Goal: Information Seeking & Learning: Compare options

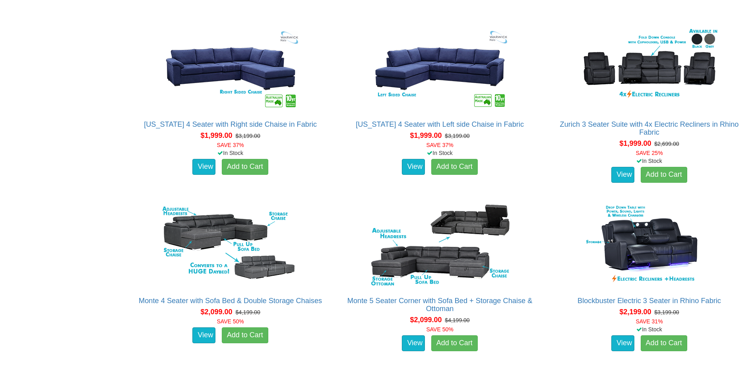
scroll to position [1152, 0]
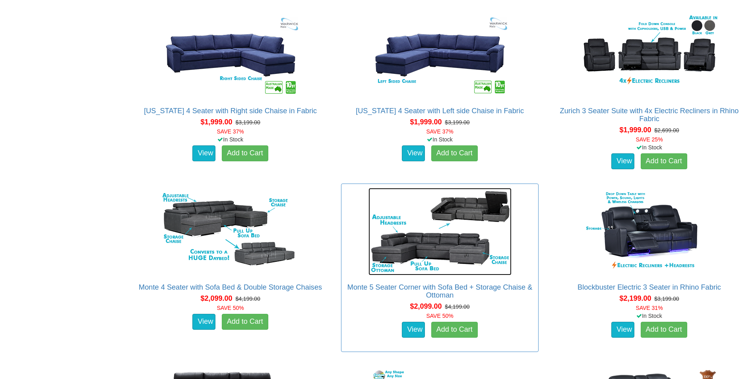
click at [457, 239] on img at bounding box center [439, 231] width 143 height 87
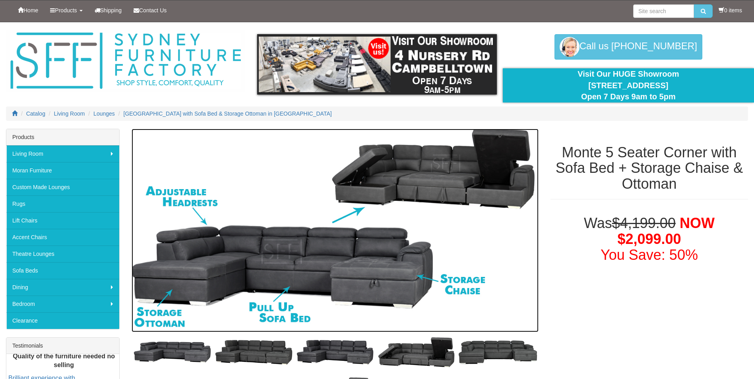
click at [300, 252] on img at bounding box center [334, 230] width 407 height 203
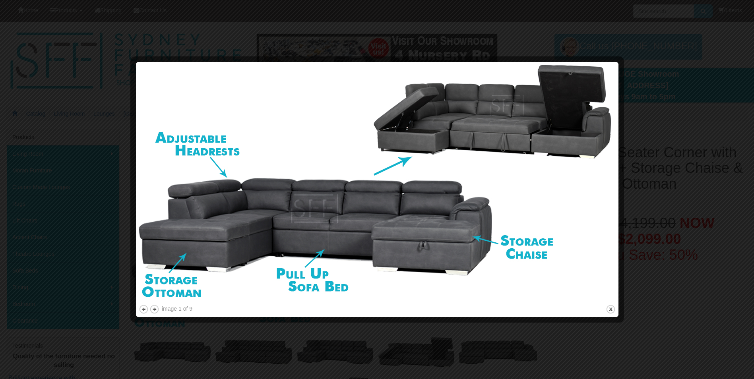
click at [723, 286] on div at bounding box center [377, 189] width 754 height 379
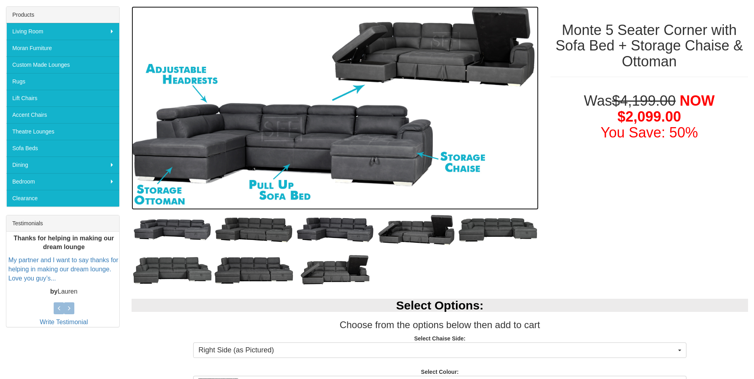
scroll to position [238, 0]
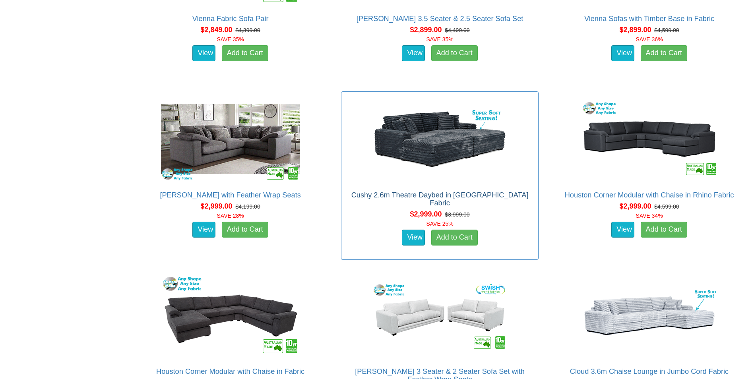
scroll to position [2940, 0]
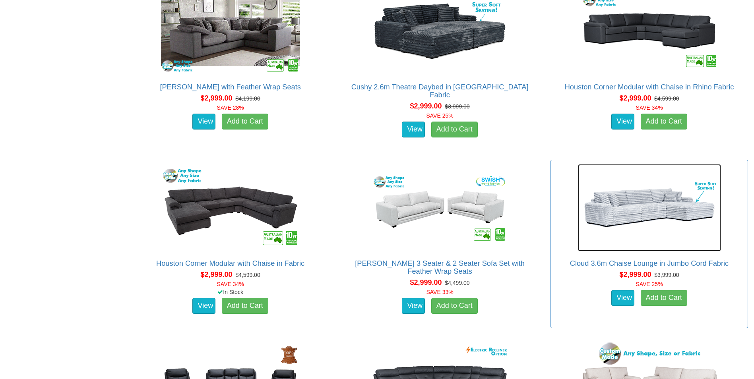
click at [652, 207] on img at bounding box center [649, 207] width 143 height 87
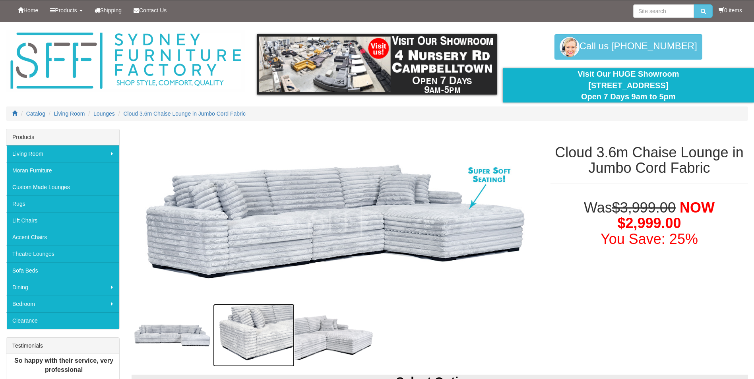
click at [233, 325] on img at bounding box center [253, 335] width 81 height 63
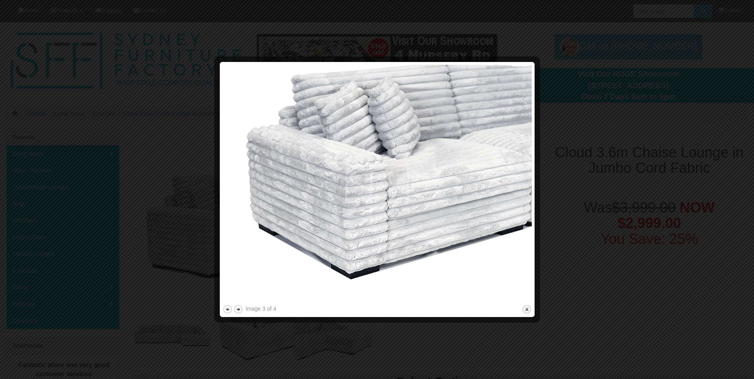
click at [122, 190] on div at bounding box center [377, 189] width 754 height 379
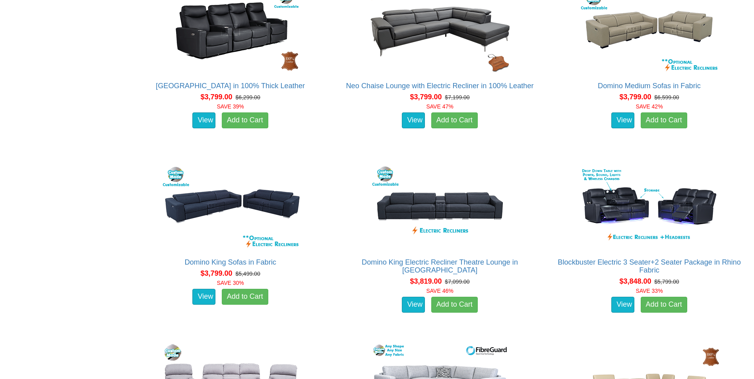
scroll to position [4529, 0]
